Goal: Find specific page/section: Find specific page/section

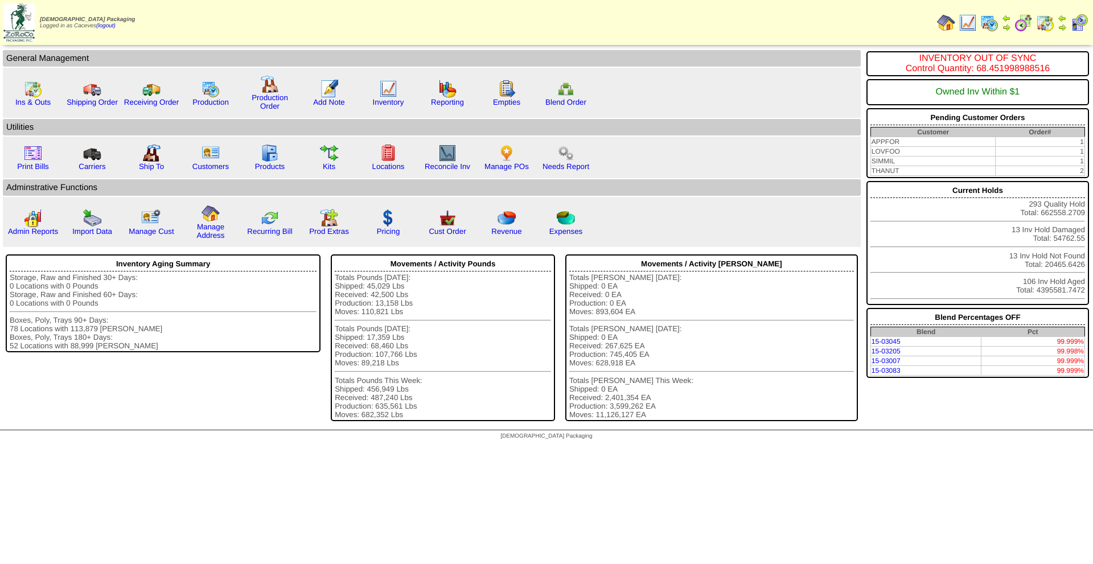
click at [990, 29] on img at bounding box center [990, 23] width 18 height 18
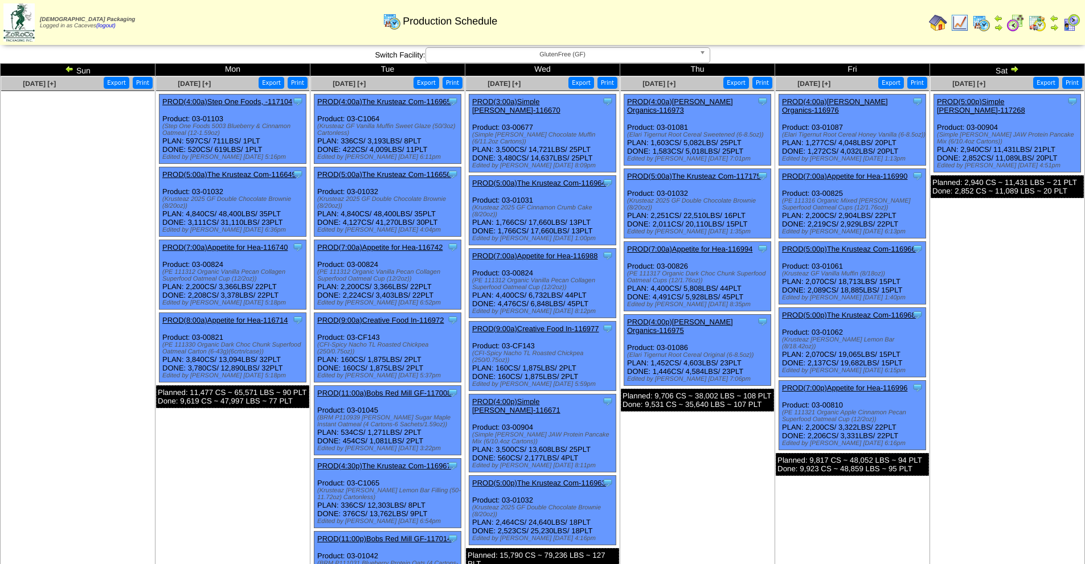
click at [1010, 66] on img at bounding box center [1014, 68] width 9 height 9
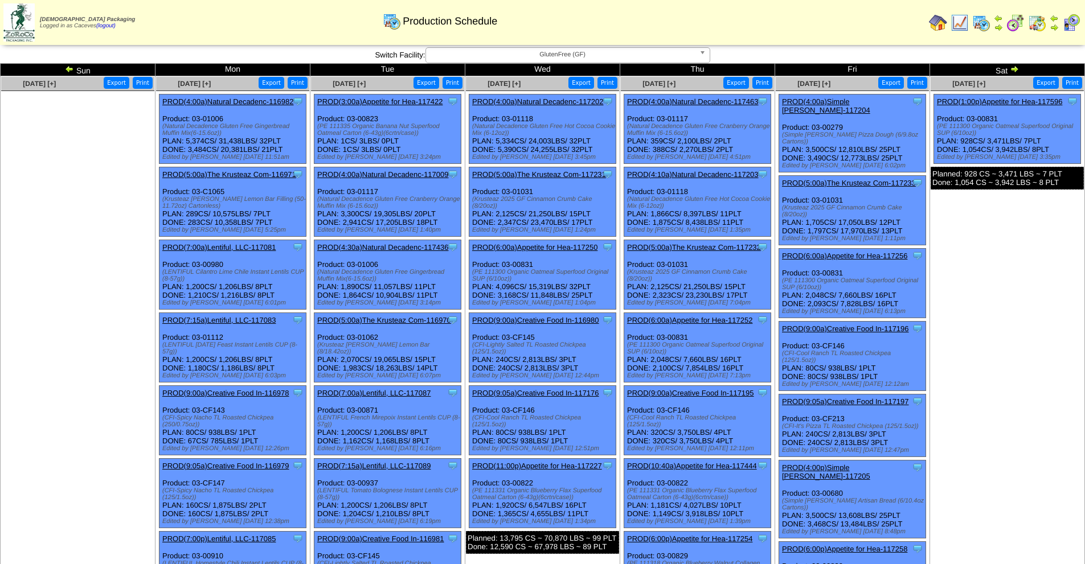
click at [1014, 67] on img at bounding box center [1014, 68] width 9 height 9
